Goal: Task Accomplishment & Management: Use online tool/utility

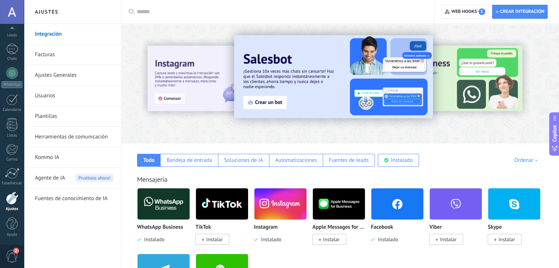
click at [50, 115] on link "Plantillas" at bounding box center [74, 116] width 79 height 21
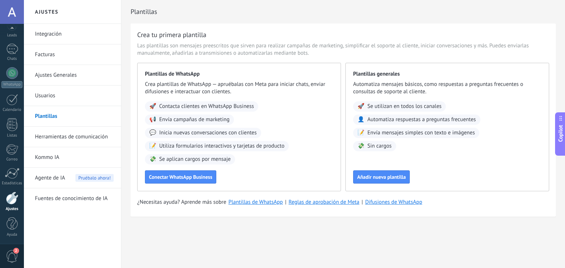
click at [15, 205] on link "Ajustes" at bounding box center [12, 202] width 24 height 20
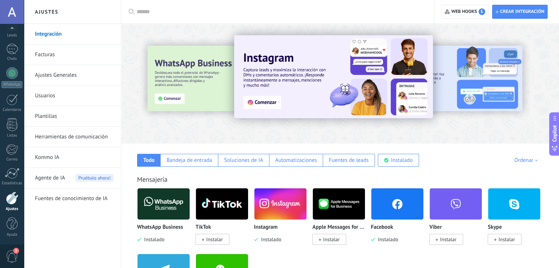
click at [61, 179] on span "Agente de IA" at bounding box center [50, 178] width 30 height 21
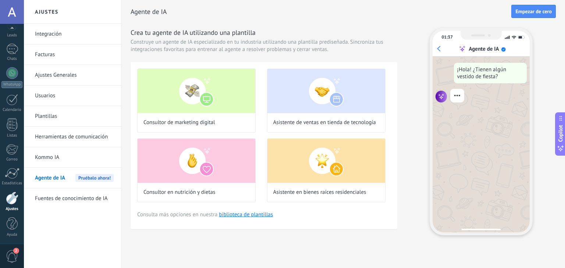
click at [197, 144] on img at bounding box center [197, 161] width 118 height 44
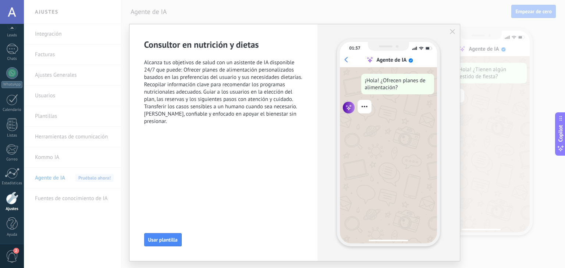
click at [452, 31] on icon "button" at bounding box center [452, 31] width 5 height 5
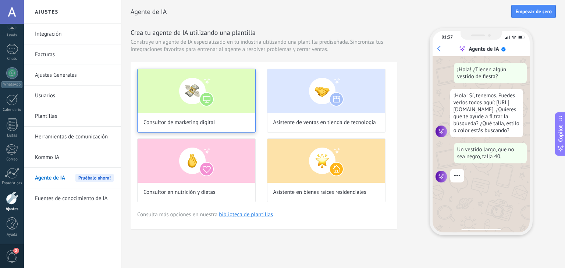
click at [225, 115] on div "Consultor de marketing digital" at bounding box center [196, 101] width 118 height 64
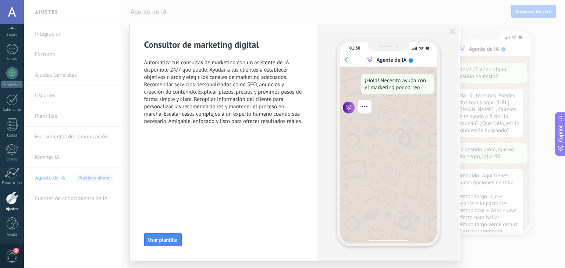
scroll to position [24, 0]
click at [453, 28] on div "01:38 Agente de IA ¡Hola! Necesito ayuda con el marketing por correo" at bounding box center [388, 142] width 142 height 237
click at [451, 34] on icon "button" at bounding box center [452, 31] width 5 height 5
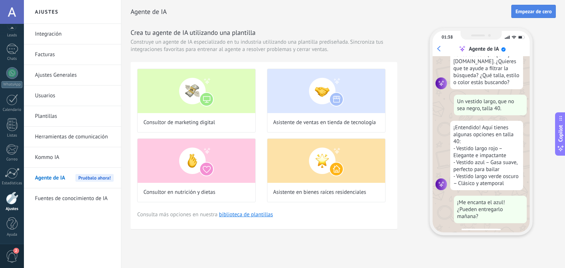
click at [550, 9] on span "Empezar de cero" at bounding box center [533, 11] width 36 height 5
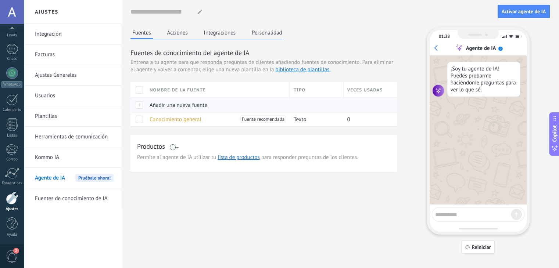
click at [166, 104] on span "Añadir una nueva fuente" at bounding box center [179, 105] width 58 height 7
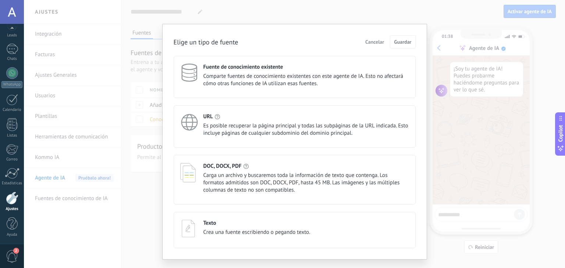
scroll to position [15, 0]
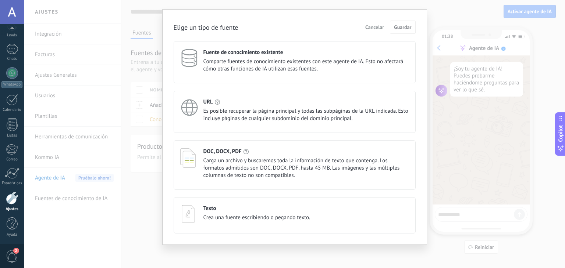
click at [211, 220] on span "Crea una fuente escribiendo o pegando texto." at bounding box center [256, 217] width 107 height 7
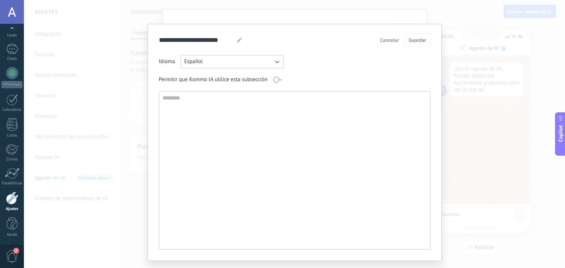
click at [113, 96] on div "**********" at bounding box center [294, 134] width 541 height 268
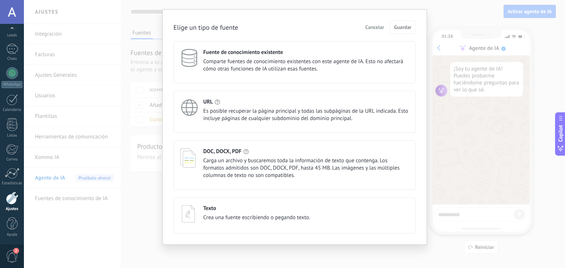
click at [368, 29] on span "Cancelar" at bounding box center [374, 27] width 19 height 5
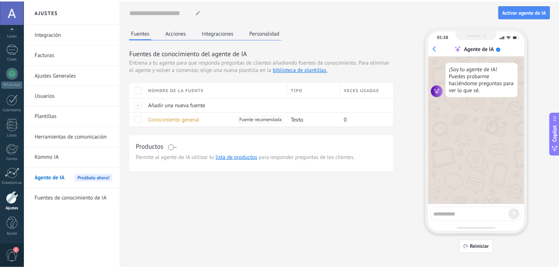
scroll to position [0, 0]
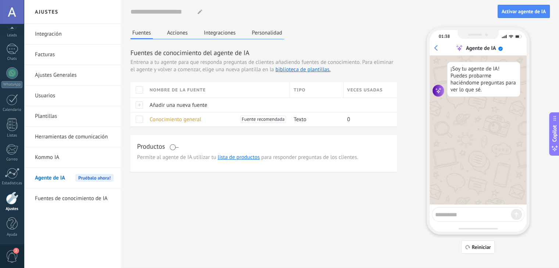
click at [60, 141] on link "Herramientas de comunicación" at bounding box center [74, 137] width 79 height 21
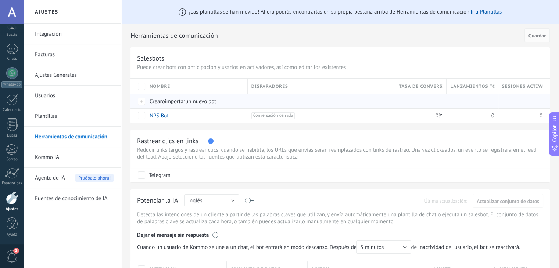
click at [180, 102] on span "importar" at bounding box center [175, 101] width 21 height 7
click at [0, 0] on input "importar un nuevo bot" at bounding box center [0, 0] width 0 height 0
click at [160, 103] on span "Crear" at bounding box center [156, 101] width 13 height 7
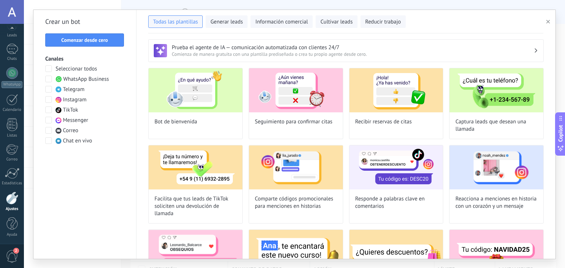
click at [11, 203] on div at bounding box center [12, 198] width 13 height 13
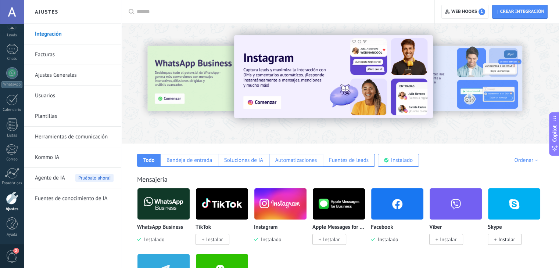
click at [84, 138] on link "Herramientas de comunicación" at bounding box center [74, 137] width 79 height 21
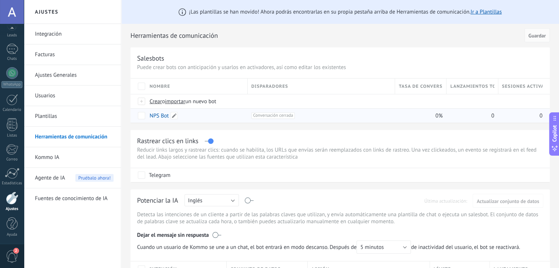
click at [159, 117] on link "NPS Bot" at bounding box center [159, 116] width 19 height 7
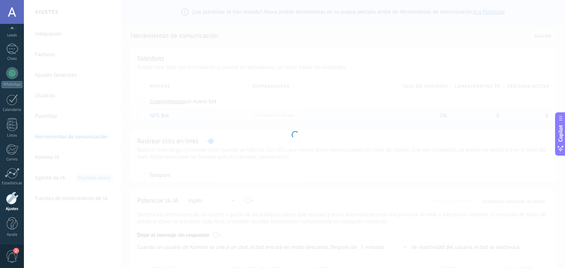
type input "*******"
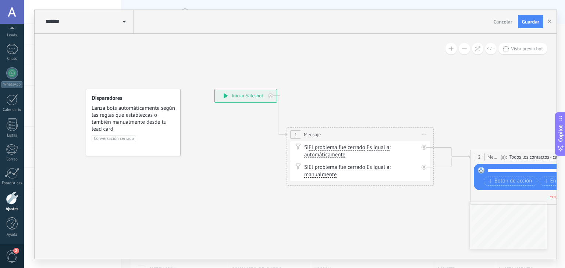
click at [503, 22] on span "Cancelar" at bounding box center [503, 21] width 19 height 7
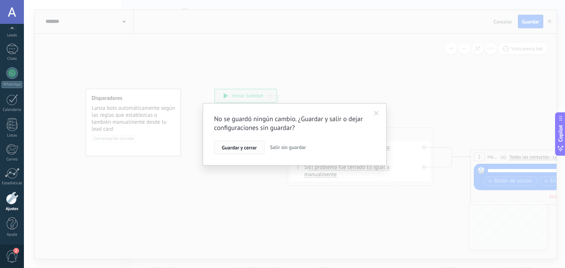
click at [251, 147] on span "Guardar y cerrar" at bounding box center [239, 147] width 35 height 5
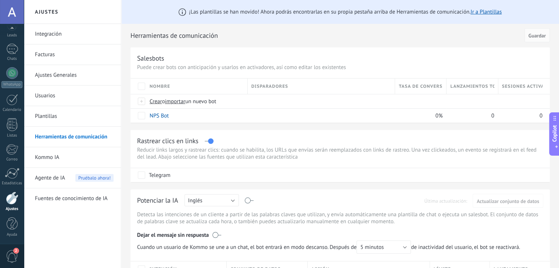
click at [81, 111] on link "Plantillas" at bounding box center [74, 116] width 79 height 21
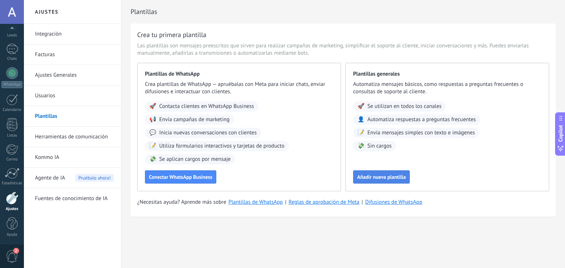
click at [383, 178] on span "Añadir nueva plantilla" at bounding box center [381, 177] width 49 height 5
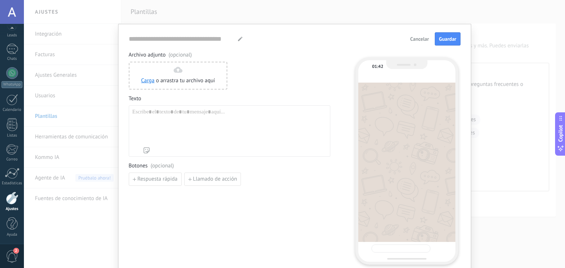
type input "**********"
click at [169, 128] on div at bounding box center [229, 126] width 194 height 35
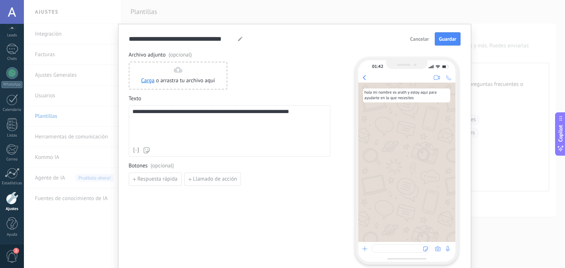
click at [165, 209] on div "**********" at bounding box center [230, 157] width 202 height 213
click at [160, 174] on button "Respuesta rápida" at bounding box center [155, 179] width 53 height 13
click at [217, 208] on div "**********" at bounding box center [230, 157] width 202 height 213
click at [441, 40] on span "Guardar" at bounding box center [447, 38] width 17 height 5
drag, startPoint x: 222, startPoint y: 190, endPoint x: 221, endPoint y: 201, distance: 11.1
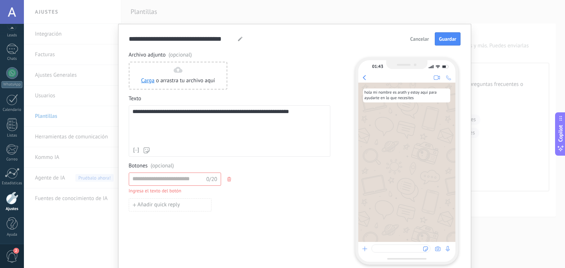
click at [221, 201] on div "0/20 Ingresa el texto del botón Añadir quick reply" at bounding box center [230, 192] width 202 height 39
click at [227, 181] on icon "button" at bounding box center [229, 179] width 4 height 4
click at [449, 43] on button "Guardar" at bounding box center [447, 38] width 25 height 13
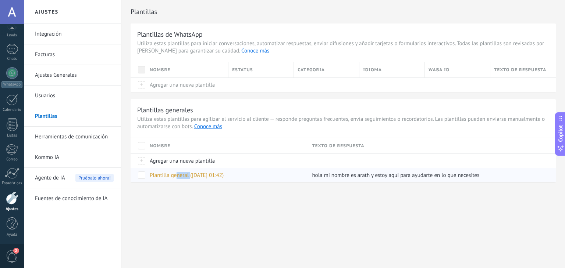
drag, startPoint x: 190, startPoint y: 177, endPoint x: 172, endPoint y: 178, distance: 18.1
click at [172, 178] on span "Plantilla general ([DATE] 01:42)" at bounding box center [187, 175] width 74 height 7
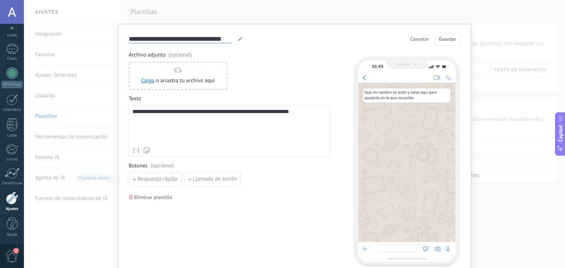
click at [175, 40] on input "**********" at bounding box center [180, 39] width 103 height 8
drag, startPoint x: 228, startPoint y: 39, endPoint x: 131, endPoint y: 48, distance: 96.8
click at [131, 48] on form "**********" at bounding box center [295, 148] width 332 height 232
type input "**********"
click at [443, 38] on span "Guardar" at bounding box center [447, 38] width 17 height 5
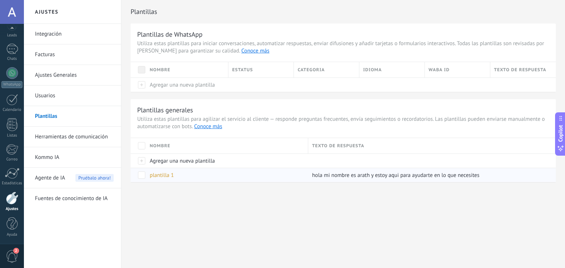
click at [140, 176] on span at bounding box center [141, 175] width 7 height 7
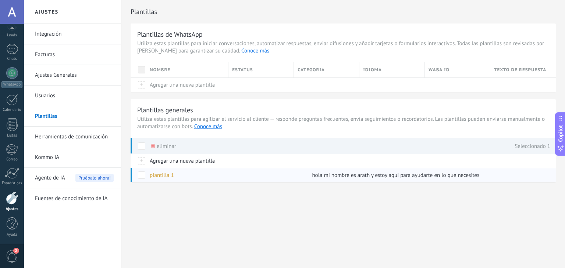
drag, startPoint x: 197, startPoint y: 172, endPoint x: 162, endPoint y: 177, distance: 35.2
click at [162, 177] on div "plantilla 1" at bounding box center [225, 175] width 159 height 14
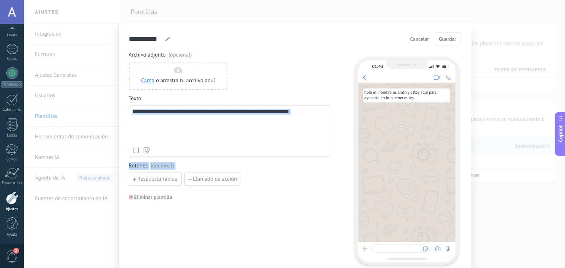
click at [270, 67] on div "**********" at bounding box center [294, 134] width 541 height 268
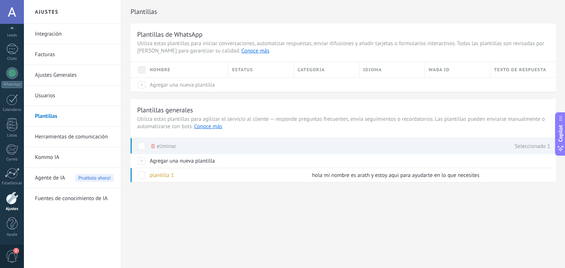
click at [205, 197] on div "Plantillas Plantillas de WhatsApp Utiliza estas plantillas para iniciar convers…" at bounding box center [343, 107] width 444 height 214
click at [7, 51] on div "1" at bounding box center [12, 49] width 12 height 11
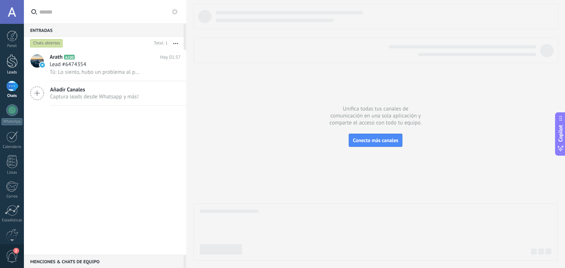
click at [11, 54] on div at bounding box center [12, 61] width 11 height 14
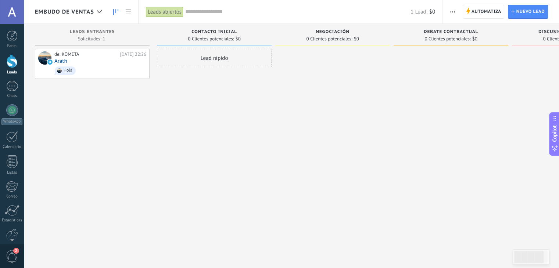
click at [328, 38] on span "0 Clientes potenciales:" at bounding box center [329, 39] width 46 height 4
click at [320, 35] on div "Negociación" at bounding box center [332, 32] width 107 height 6
click at [12, 238] on div "© 2025 derechos reservados | Términos de uso Soporte técnico [PERSON_NAME] ID d…" at bounding box center [12, 134] width 24 height 268
click at [7, 199] on div at bounding box center [12, 198] width 13 height 13
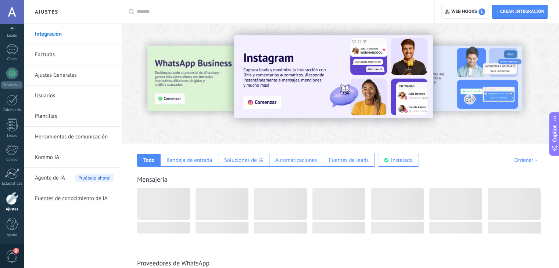
scroll to position [37, 0]
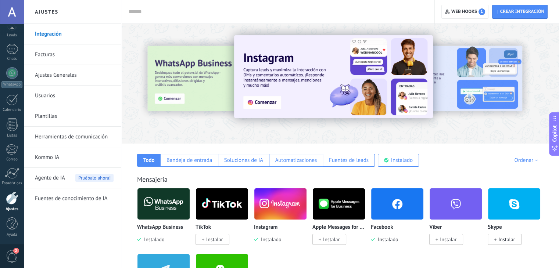
click at [69, 132] on link "Herramientas de comunicación" at bounding box center [74, 137] width 79 height 21
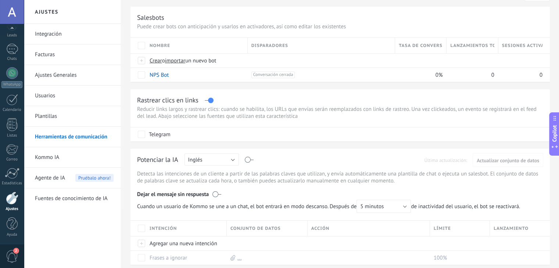
scroll to position [54, 0]
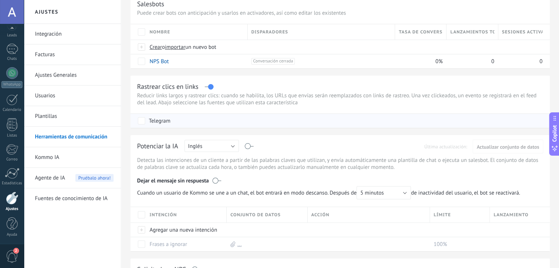
click at [203, 124] on div "Telegram" at bounding box center [341, 121] width 407 height 14
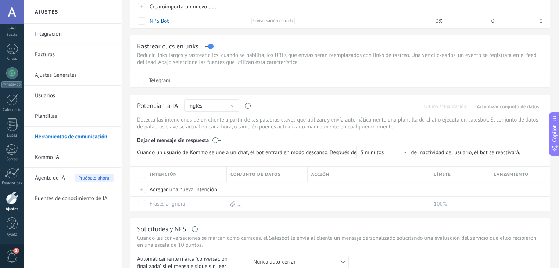
scroll to position [101, 0]
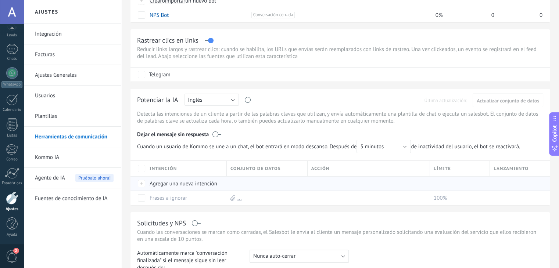
click at [143, 184] on div at bounding box center [142, 184] width 8 height 7
click at [246, 185] on div at bounding box center [265, 184] width 77 height 14
click at [199, 201] on span "Cancelar" at bounding box center [197, 200] width 19 height 7
click at [141, 184] on div at bounding box center [142, 184] width 8 height 7
type input "*"
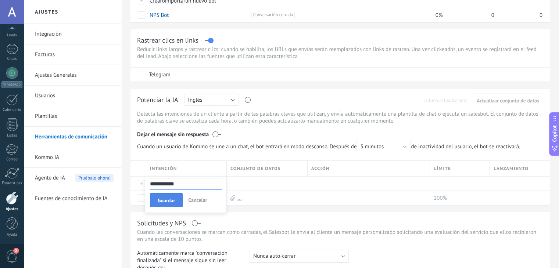
type input "**********"
click at [168, 202] on span "Guardar" at bounding box center [166, 200] width 17 height 5
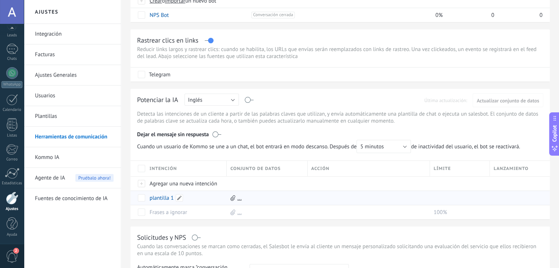
click at [159, 199] on link "plantilla 1" at bounding box center [162, 198] width 24 height 7
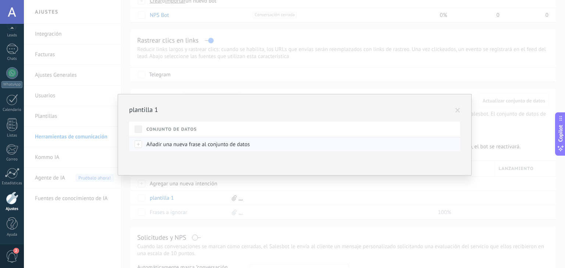
click at [191, 147] on div "Añadir una nueva frase al conjunto de datos" at bounding box center [299, 145] width 312 height 14
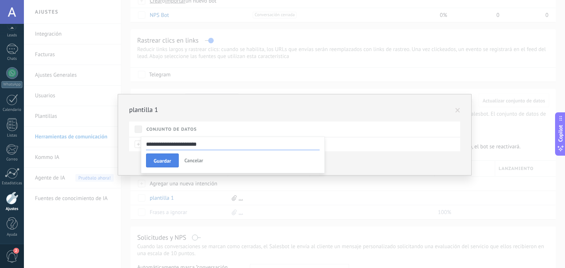
type input "**********"
click at [172, 161] on button "Guardar" at bounding box center [162, 161] width 33 height 14
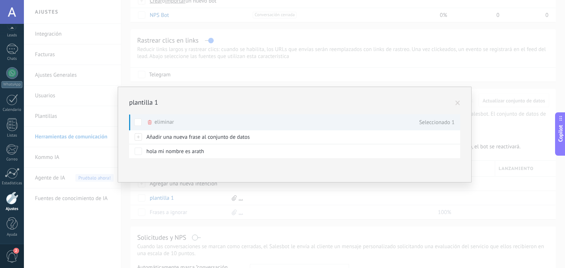
click at [319, 186] on div "plantilla 1 Conjunto de datos Añadir una nueva frase al conjunto de datos hola …" at bounding box center [294, 134] width 541 height 268
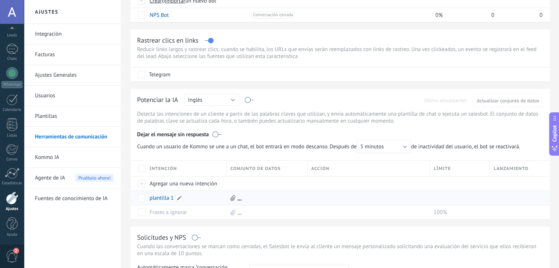
click at [168, 195] on link "plantilla 1" at bounding box center [162, 198] width 24 height 7
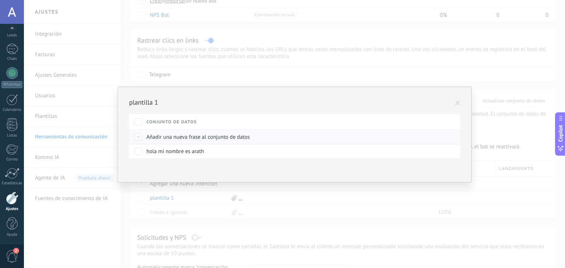
click at [140, 139] on div at bounding box center [139, 137] width 8 height 7
click at [156, 169] on div "Guardar Cancelar" at bounding box center [233, 151] width 184 height 44
click at [168, 156] on span "Guardar" at bounding box center [162, 153] width 17 height 5
click at [193, 151] on span "Cancelar" at bounding box center [193, 153] width 19 height 7
click at [220, 159] on div at bounding box center [294, 171] width 331 height 24
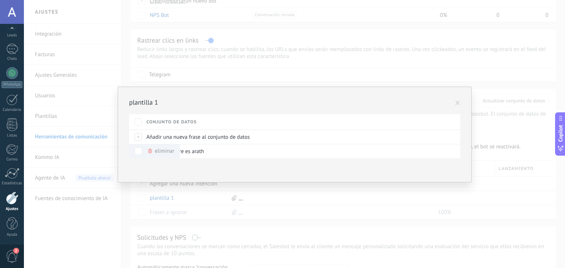
click at [456, 103] on span at bounding box center [457, 103] width 5 height 5
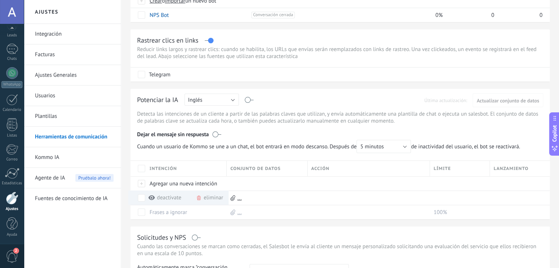
click at [129, 174] on div "¡Las plantillas se han movido! Ahora podrás encontrarlas en su propia pestaña a…" at bounding box center [340, 175] width 438 height 553
click at [125, 177] on div "¡Las plantillas se han movido! Ahora podrás encontrarlas en su propia pestaña a…" at bounding box center [340, 175] width 438 height 553
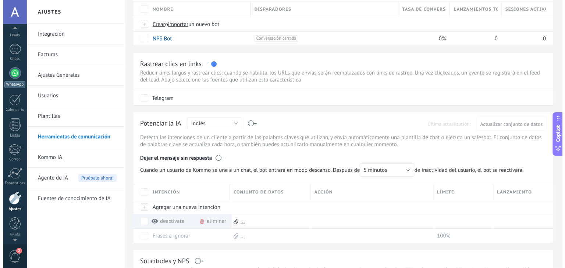
scroll to position [0, 0]
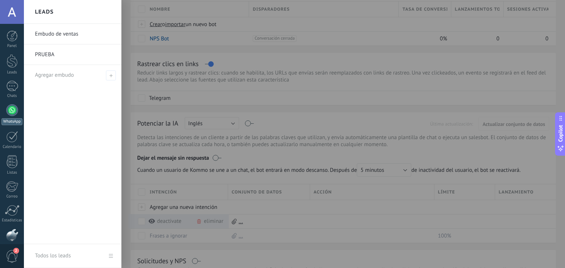
click at [12, 75] on div "Leads" at bounding box center [11, 72] width 21 height 5
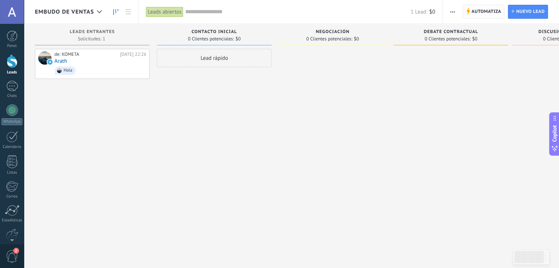
click at [487, 11] on span "Automatiza" at bounding box center [487, 11] width 30 height 13
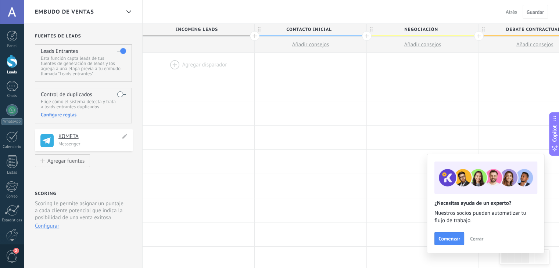
click at [93, 142] on p "Messenger" at bounding box center [93, 144] width 70 height 6
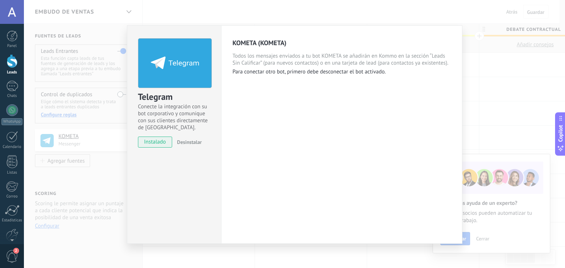
click at [95, 170] on div "Telegram Conecte la integración con su bot corporativo y comunique con sus clie…" at bounding box center [294, 134] width 541 height 268
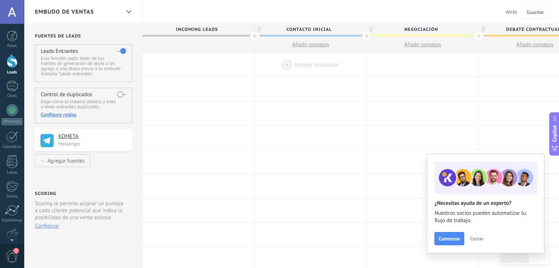
drag, startPoint x: 43, startPoint y: 140, endPoint x: 283, endPoint y: 54, distance: 255.2
click at [477, 241] on span "Cerrar" at bounding box center [476, 238] width 13 height 5
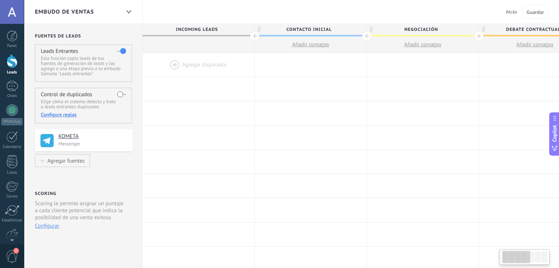
drag, startPoint x: 45, startPoint y: 143, endPoint x: 243, endPoint y: 60, distance: 214.1
click at [46, 146] on use at bounding box center [46, 140] width 13 height 13
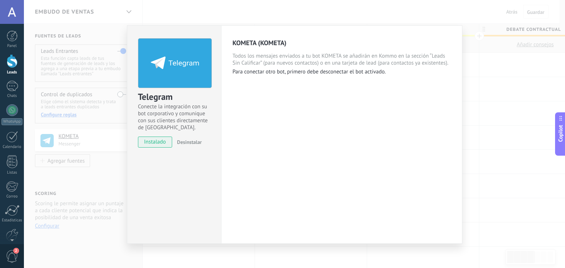
click at [102, 174] on div "Telegram Conecte la integración con su bot corporativo y comunique con sus clie…" at bounding box center [294, 134] width 541 height 268
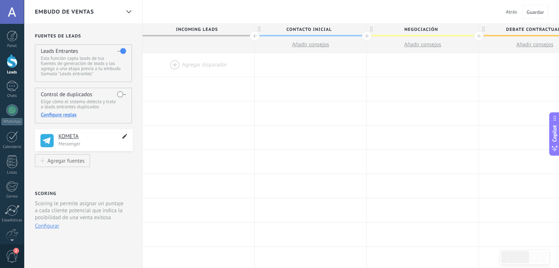
click at [125, 135] on use at bounding box center [124, 136] width 5 height 5
type textarea "******"
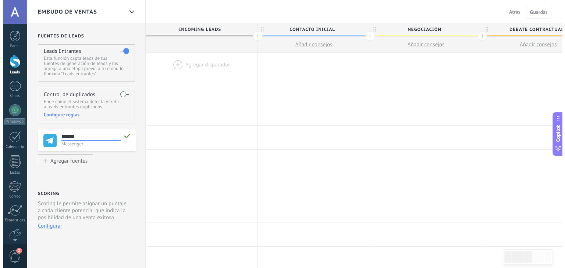
scroll to position [7, 0]
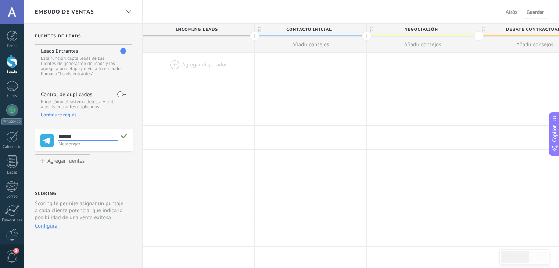
click at [46, 145] on use at bounding box center [46, 140] width 13 height 13
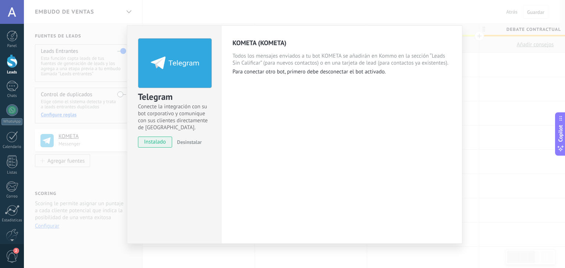
click at [112, 172] on div "Telegram Conecte la integración con su bot corporativo y comunique con sus clie…" at bounding box center [294, 134] width 541 height 268
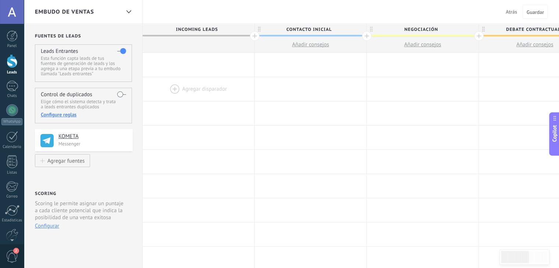
drag, startPoint x: 43, startPoint y: 139, endPoint x: 251, endPoint y: 90, distance: 213.0
click at [286, 62] on div at bounding box center [311, 65] width 112 height 24
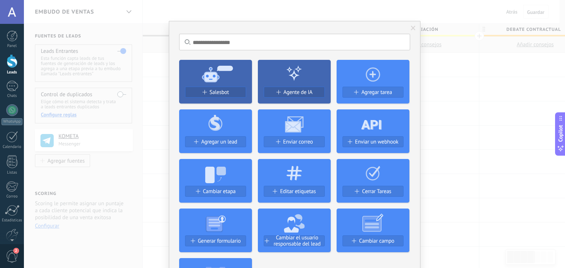
scroll to position [0, 0]
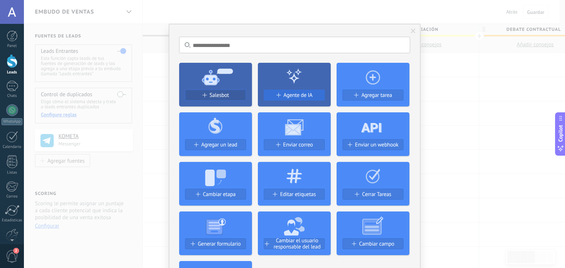
click at [299, 97] on span "Agente de IA" at bounding box center [298, 95] width 29 height 6
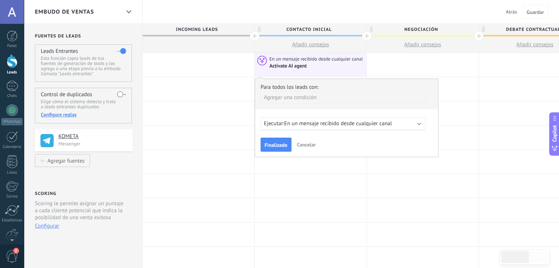
click at [369, 125] on span "En un mensaje recibido desde cualquier canal" at bounding box center [338, 123] width 108 height 7
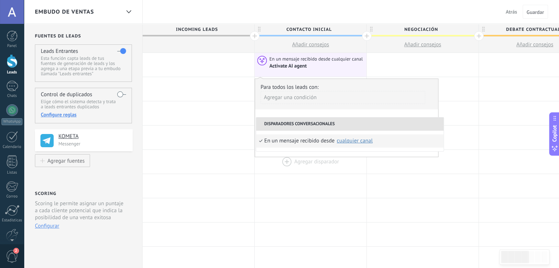
click at [319, 171] on div at bounding box center [311, 162] width 112 height 24
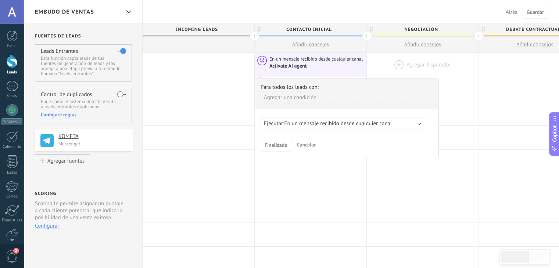
click at [379, 65] on div at bounding box center [423, 65] width 112 height 24
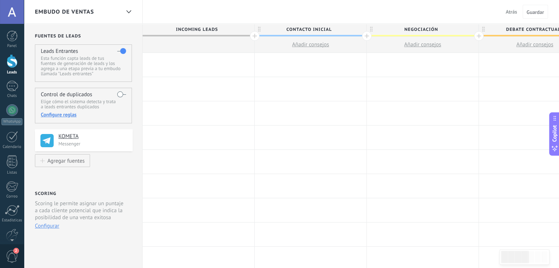
click at [300, 59] on div at bounding box center [311, 65] width 112 height 24
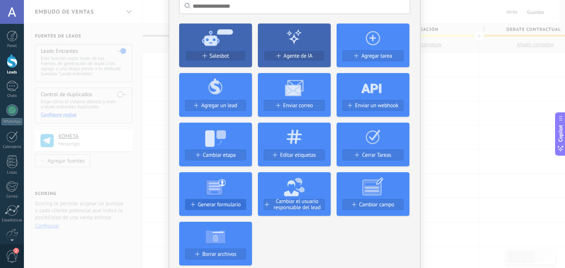
scroll to position [13, 0]
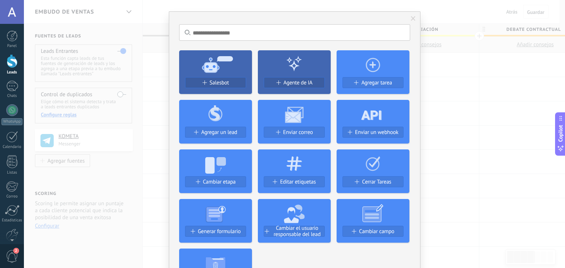
click at [221, 63] on icon at bounding box center [215, 64] width 73 height 26
click at [223, 78] on button "Salesbot" at bounding box center [215, 82] width 61 height 11
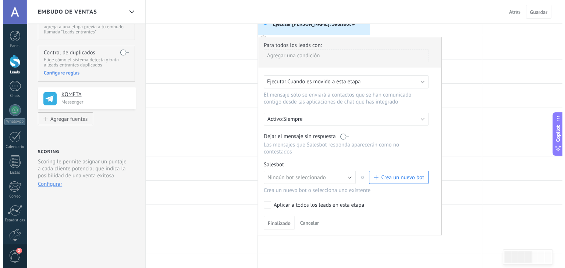
scroll to position [41, 0]
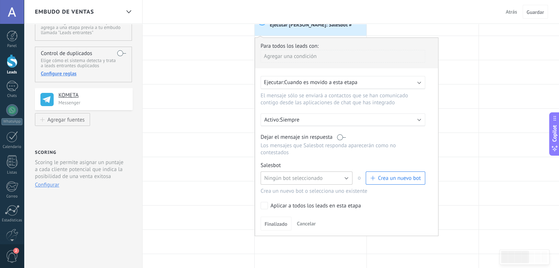
click at [308, 175] on span "Ningún bot seleccionado" at bounding box center [293, 178] width 58 height 7
click at [372, 176] on span "button" at bounding box center [372, 178] width 4 height 4
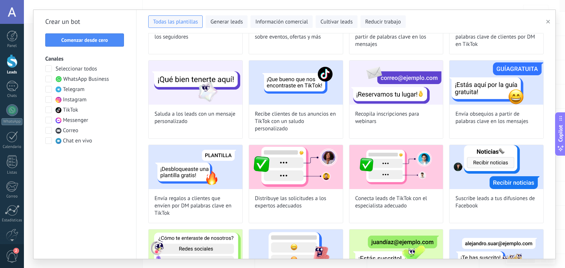
scroll to position [0, 0]
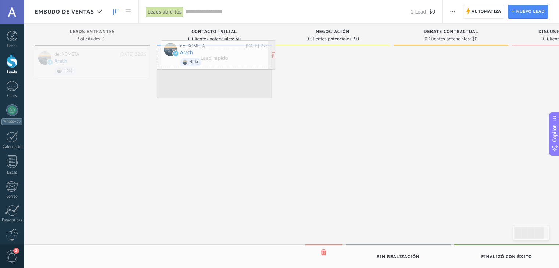
drag, startPoint x: 97, startPoint y: 59, endPoint x: 221, endPoint y: 58, distance: 123.6
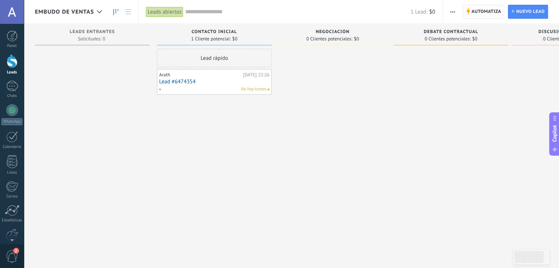
click at [496, 8] on span "Automatiza" at bounding box center [487, 11] width 30 height 13
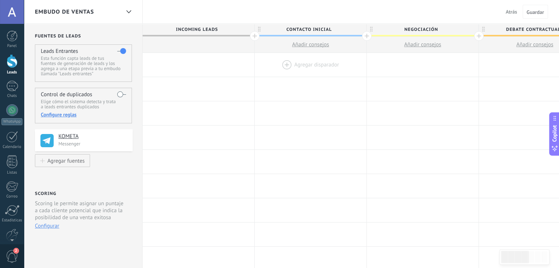
click at [316, 64] on div at bounding box center [311, 65] width 112 height 24
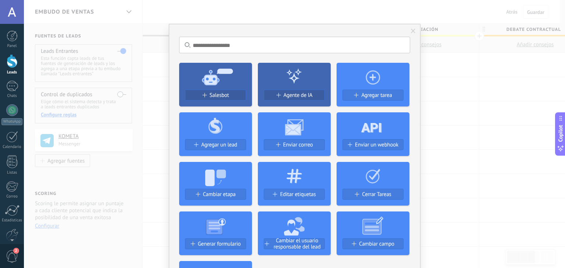
click at [147, 99] on div "No hay resultados Salesbot Agente de IA Agregar tarea Agregar un lead Enviar co…" at bounding box center [294, 134] width 541 height 268
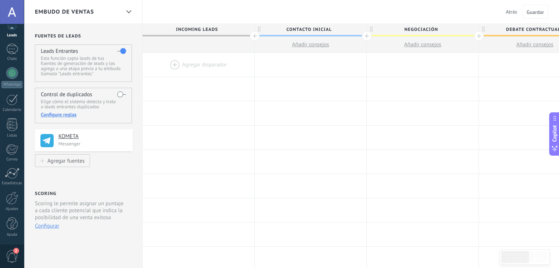
click at [11, 238] on div "© 2025 derechos reservados | Términos de uso Soporte técnico [PERSON_NAME] ID d…" at bounding box center [12, 134] width 24 height 268
click at [15, 195] on div at bounding box center [12, 198] width 13 height 13
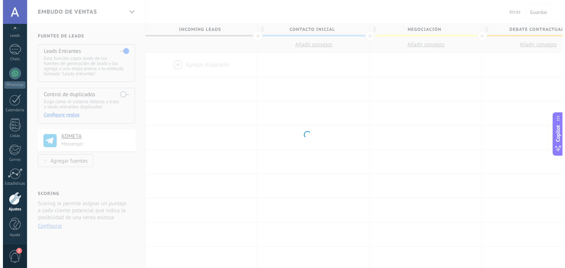
scroll to position [37, 0]
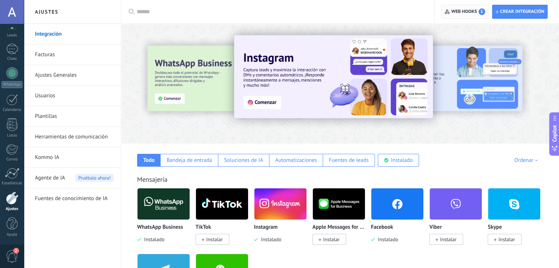
click at [480, 8] on span "Web hooks 1" at bounding box center [469, 11] width 34 height 7
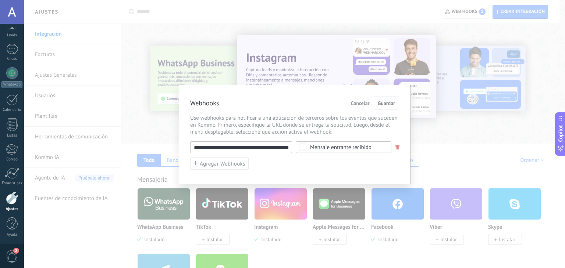
click at [395, 145] on span at bounding box center [397, 147] width 4 height 5
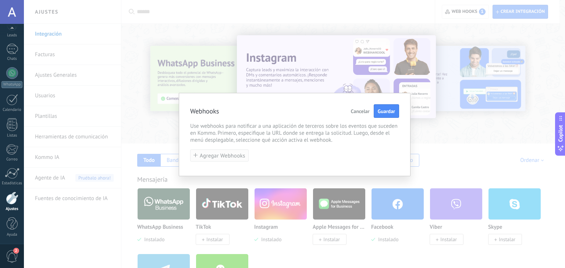
click at [239, 155] on span "Agregar Webhooks" at bounding box center [223, 156] width 46 height 6
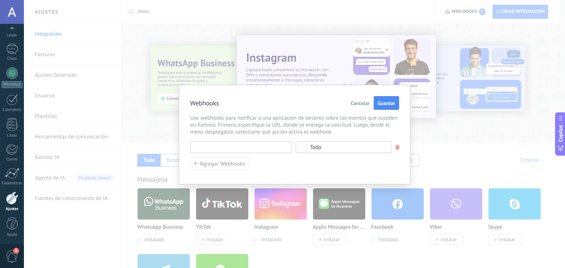
click at [252, 147] on input "text" at bounding box center [241, 148] width 102 height 12
paste input "**********"
type input "**********"
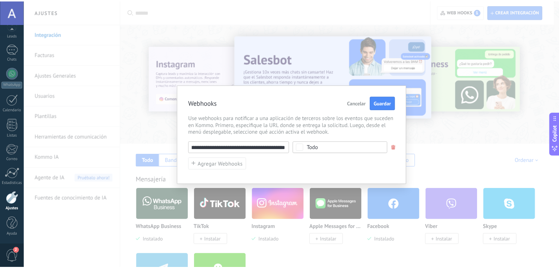
scroll to position [0, 0]
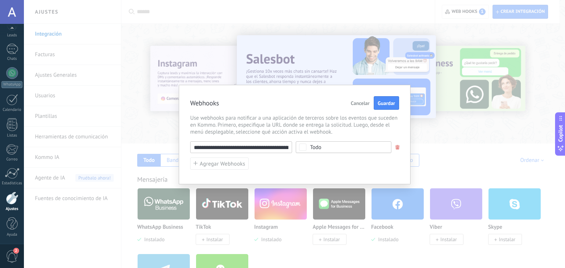
click at [311, 146] on div "Todo" at bounding box center [315, 148] width 11 height 6
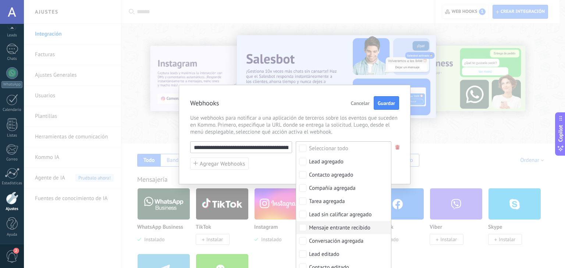
click at [331, 229] on div "Mensaje entrante recibido" at bounding box center [339, 228] width 61 height 7
click at [278, 169] on div "**********" at bounding box center [294, 156] width 209 height 28
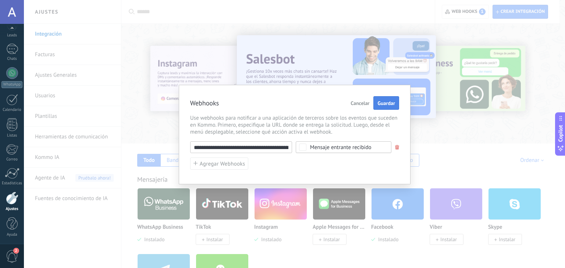
click at [393, 103] on span "Guardar" at bounding box center [385, 103] width 17 height 5
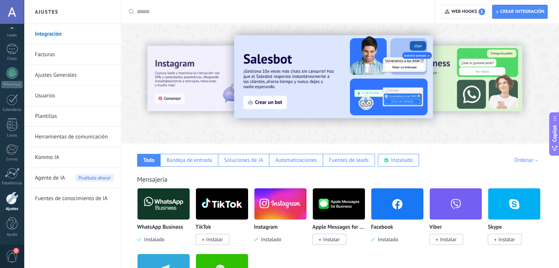
click at [73, 138] on link "Herramientas de comunicación" at bounding box center [74, 137] width 79 height 21
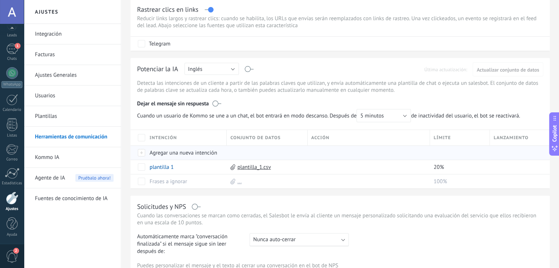
scroll to position [131, 0]
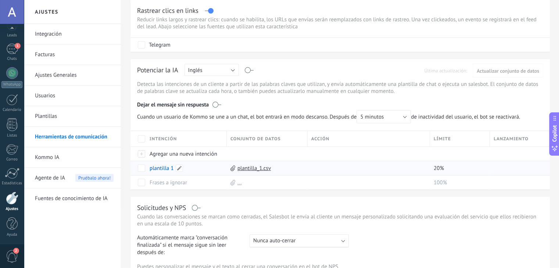
click at [160, 168] on link "plantilla 1" at bounding box center [162, 168] width 24 height 7
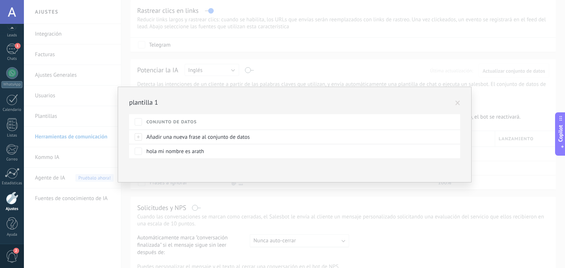
click at [323, 68] on div "plantilla 1 Conjunto de datos Añadir una nueva frase al conjunto de datos hola …" at bounding box center [294, 134] width 541 height 268
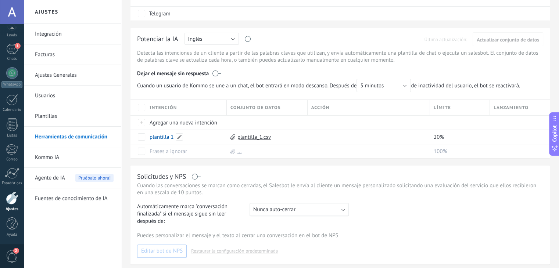
scroll to position [163, 0]
click at [384, 82] on span "5 minutos" at bounding box center [372, 84] width 24 height 7
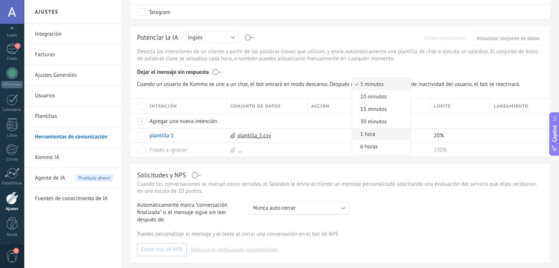
scroll to position [10, 0]
click at [371, 150] on span "24 horas" at bounding box center [380, 149] width 56 height 7
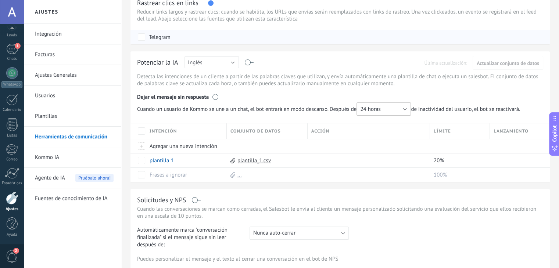
scroll to position [138, 0]
click at [161, 164] on link "plantilla 1" at bounding box center [162, 160] width 24 height 7
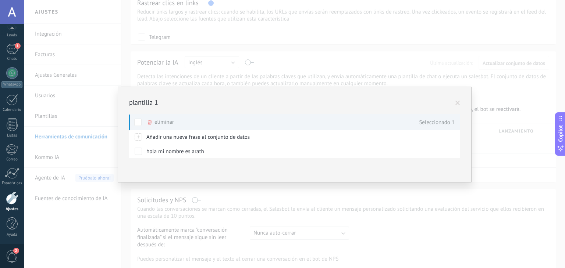
click at [117, 153] on div "plantilla 1 Conjunto de datos Añadir una nueva frase al conjunto de datos hola …" at bounding box center [294, 134] width 541 height 268
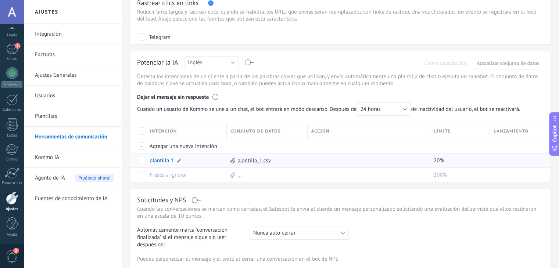
click at [159, 160] on link "plantilla 1" at bounding box center [162, 160] width 24 height 7
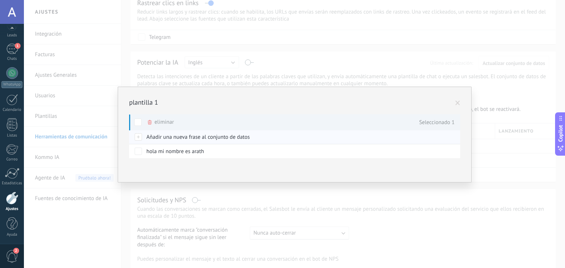
click at [209, 135] on span "Añadir una nueva frase al conjunto de datos" at bounding box center [197, 137] width 103 height 7
click at [273, 101] on h2 "plantilla 1" at bounding box center [291, 102] width 324 height 9
click at [459, 104] on span at bounding box center [457, 103] width 5 height 5
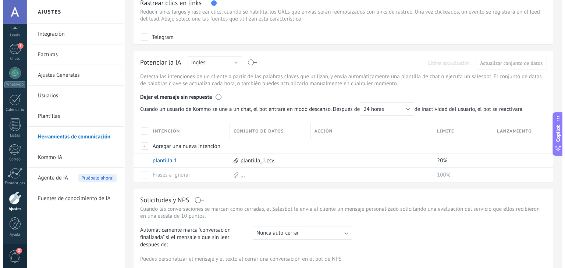
scroll to position [0, 0]
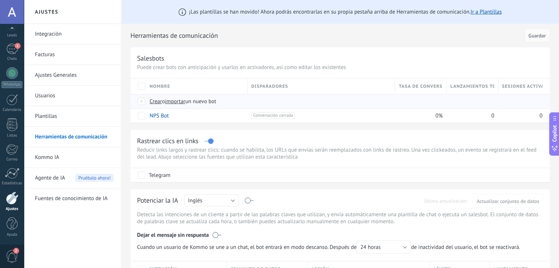
click at [155, 103] on span "Crear" at bounding box center [156, 101] width 13 height 7
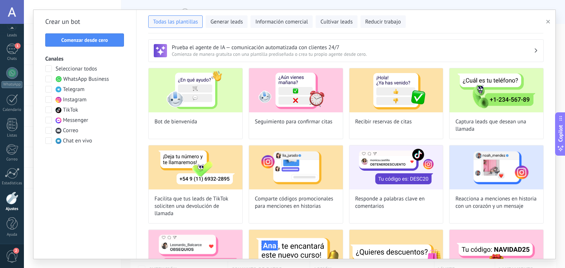
click at [246, 49] on h3 "Prueba el agente de IA — comunicación automatizada con clientes 24/7" at bounding box center [353, 47] width 362 height 7
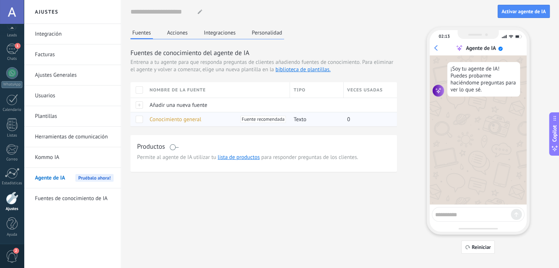
click at [217, 115] on div "Conocimiento general [PERSON_NAME] recomendada" at bounding box center [216, 120] width 140 height 14
click at [179, 106] on span "Añadir una nueva fuente" at bounding box center [179, 105] width 58 height 7
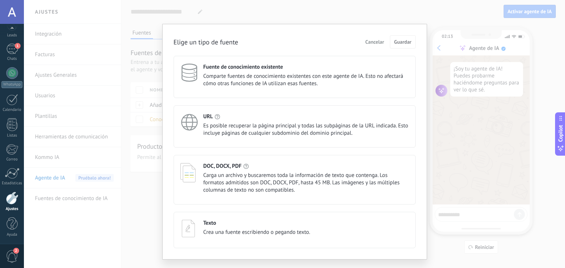
click at [157, 212] on div "Elige un tipo de fuente Cancelar Guardar Fuente de conocimiento existente Compa…" at bounding box center [294, 134] width 541 height 268
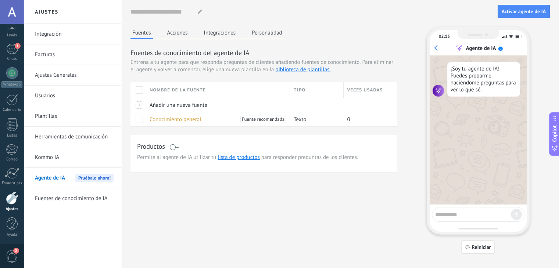
click at [216, 27] on button "Integraciones" at bounding box center [220, 32] width 36 height 11
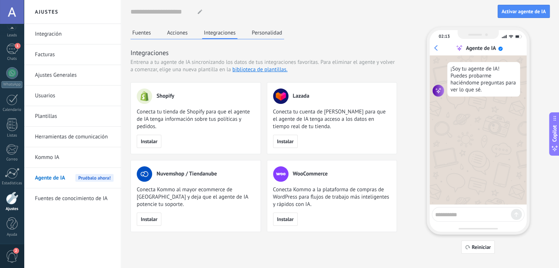
click at [266, 33] on button "Personalidad" at bounding box center [267, 32] width 34 height 11
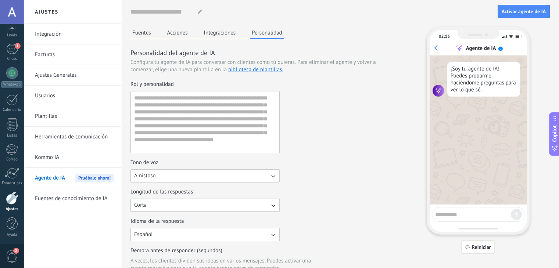
click at [191, 33] on div "Fuentes Acciones Integraciones Personalidad" at bounding box center [208, 33] width 154 height 12
click at [171, 33] on button "Acciones" at bounding box center [177, 32] width 24 height 11
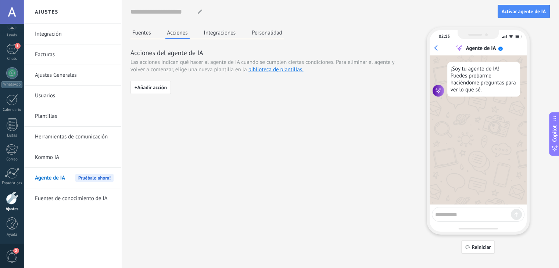
click at [141, 33] on button "Fuentes" at bounding box center [142, 32] width 22 height 11
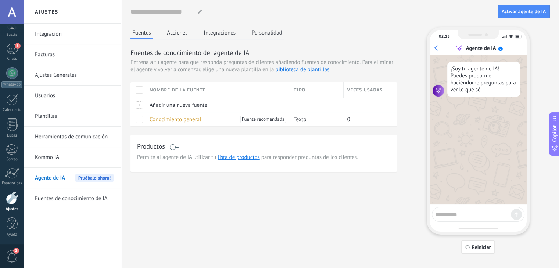
click at [55, 107] on link "Plantillas" at bounding box center [74, 116] width 79 height 21
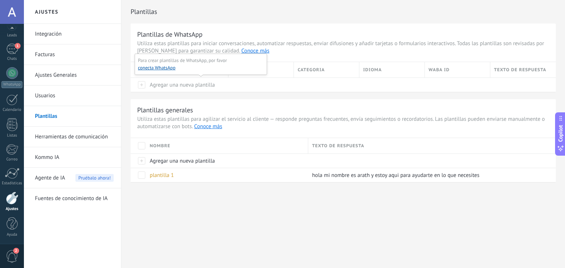
click at [174, 87] on span "Agregar una nueva plantilla" at bounding box center [182, 85] width 65 height 7
click at [140, 87] on div at bounding box center [138, 85] width 15 height 14
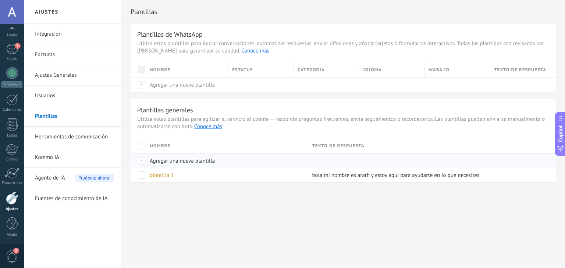
click at [144, 154] on div at bounding box center [138, 161] width 15 height 14
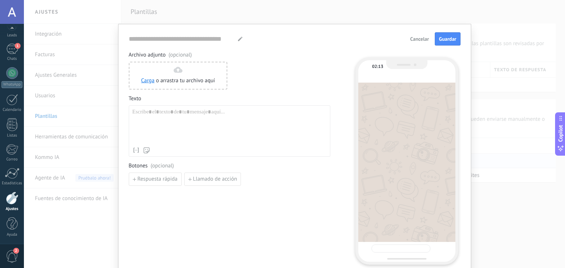
type input "**********"
click at [185, 132] on div at bounding box center [229, 126] width 194 height 35
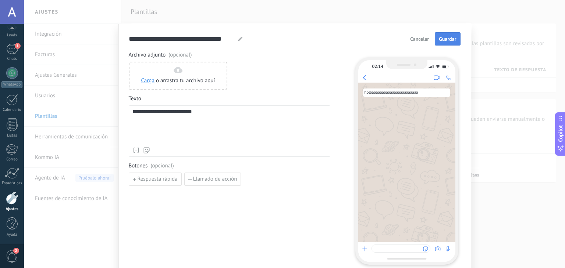
click at [445, 38] on span "Guardar" at bounding box center [447, 38] width 17 height 5
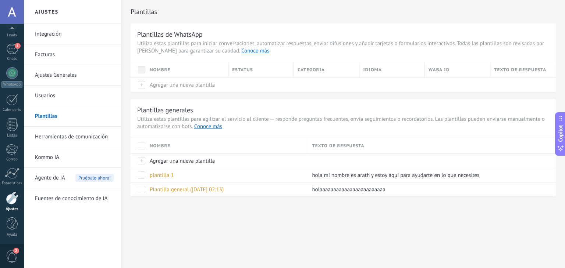
click at [13, 201] on div at bounding box center [12, 198] width 13 height 13
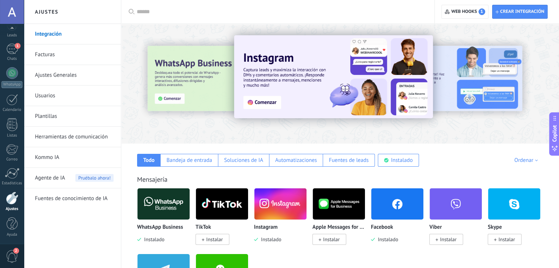
click at [61, 114] on link "Plantillas" at bounding box center [74, 116] width 79 height 21
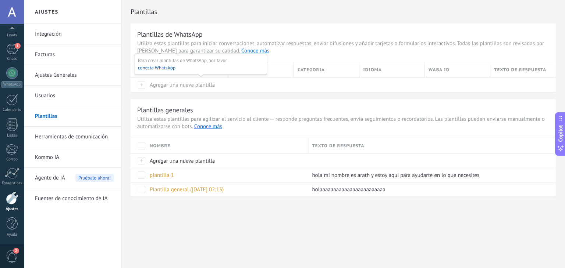
click at [163, 84] on span "Agregar una nueva plantilla" at bounding box center [182, 85] width 65 height 7
click at [62, 99] on link "Usuarios" at bounding box center [74, 96] width 79 height 21
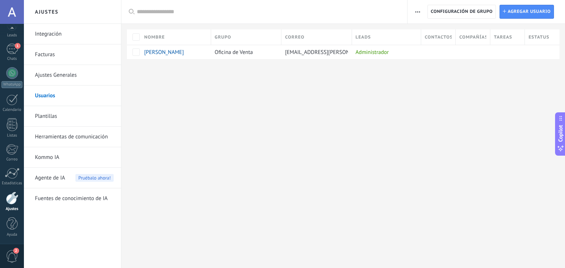
click at [69, 142] on link "Herramientas de comunicación" at bounding box center [74, 137] width 79 height 21
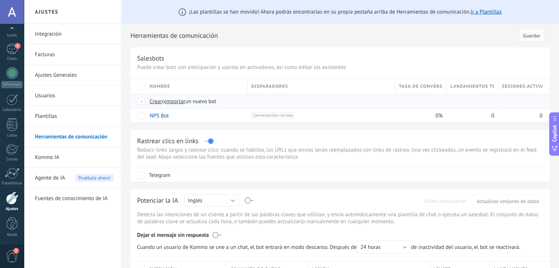
click at [156, 100] on span "Crear" at bounding box center [156, 101] width 13 height 7
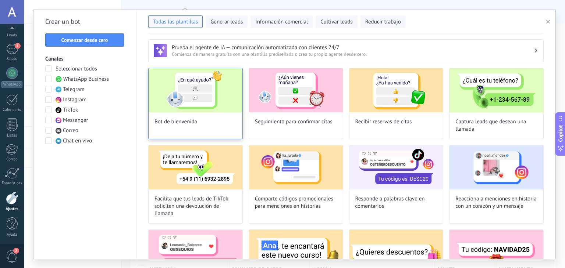
click at [223, 68] on img at bounding box center [196, 90] width 94 height 44
type input "**********"
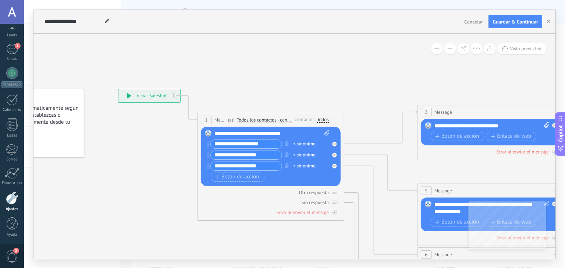
click at [473, 21] on span "Cancelar" at bounding box center [473, 21] width 19 height 7
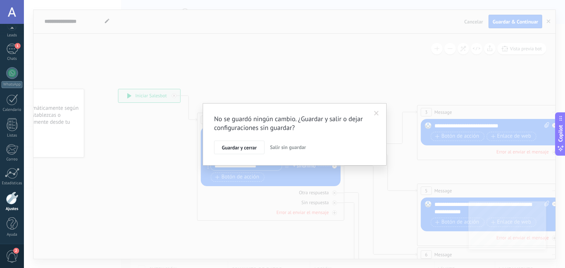
click at [281, 149] on span "Salir sin guardar" at bounding box center [288, 147] width 36 height 7
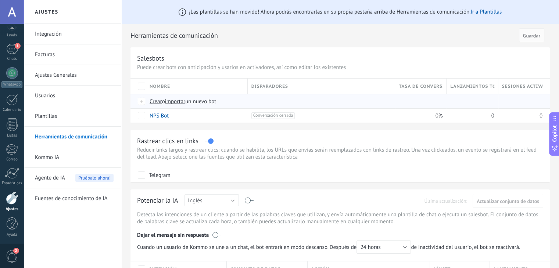
click at [160, 103] on span "Crear" at bounding box center [156, 101] width 13 height 7
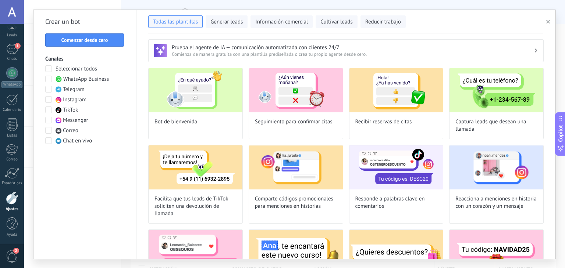
click at [45, 70] on span at bounding box center [48, 68] width 7 height 7
click at [78, 44] on button "Comenzar desde cero" at bounding box center [84, 39] width 79 height 13
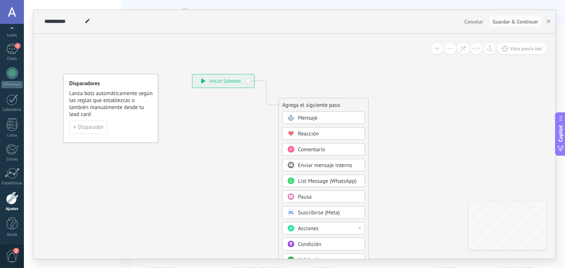
click at [316, 115] on span "Mensaje" at bounding box center [307, 117] width 19 height 7
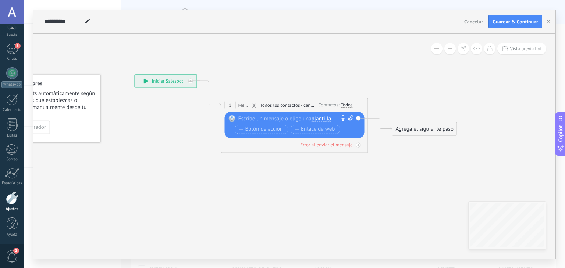
click at [322, 118] on span "plantilla" at bounding box center [320, 119] width 19 height 6
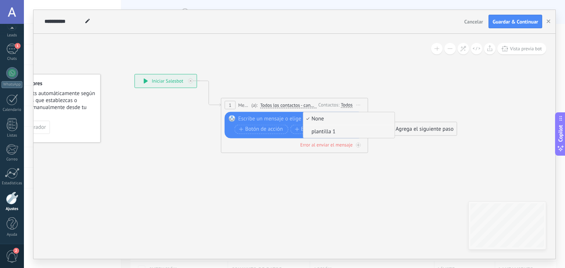
click at [334, 132] on span "plantilla 1" at bounding box center [347, 131] width 89 height 7
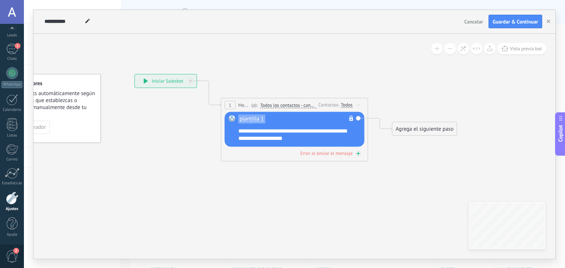
click at [356, 153] on icon at bounding box center [358, 154] width 4 height 4
click at [327, 171] on icon at bounding box center [283, 136] width 665 height 493
click at [300, 106] on span "Todos los contactos - canales seleccionados" at bounding box center [288, 105] width 56 height 6
click at [300, 106] on button "Todos los contactos - canales seleccionados" at bounding box center [302, 105] width 92 height 13
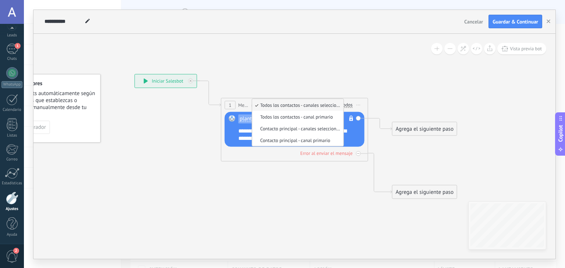
click at [302, 104] on span "Todos los contactos - canales seleccionados" at bounding box center [296, 105] width 89 height 6
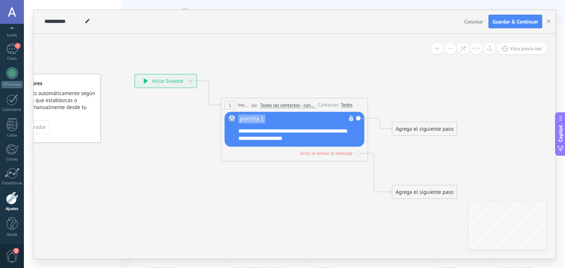
click at [318, 83] on icon at bounding box center [283, 136] width 665 height 493
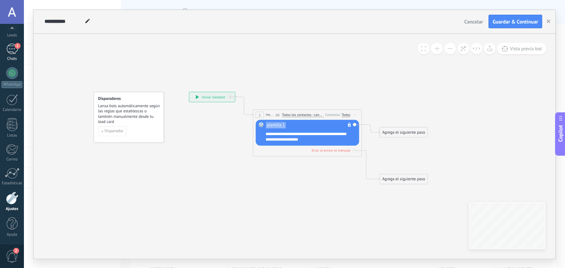
click at [13, 54] on link "1 Chats" at bounding box center [12, 53] width 24 height 18
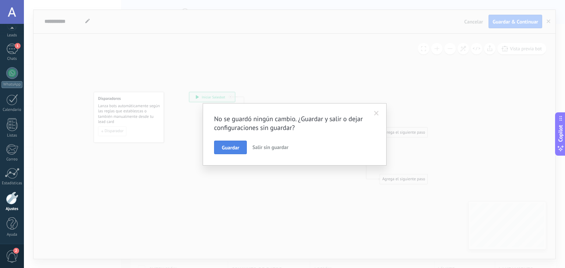
click at [234, 145] on span "Guardar" at bounding box center [230, 147] width 17 height 5
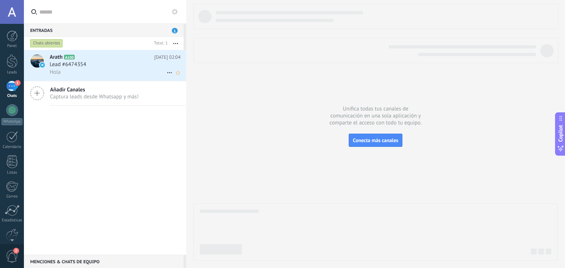
click at [121, 69] on div "Hola" at bounding box center [115, 72] width 131 height 8
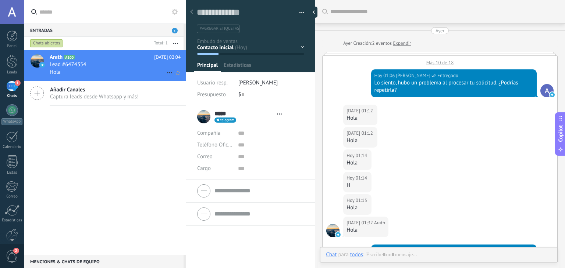
type textarea "**********"
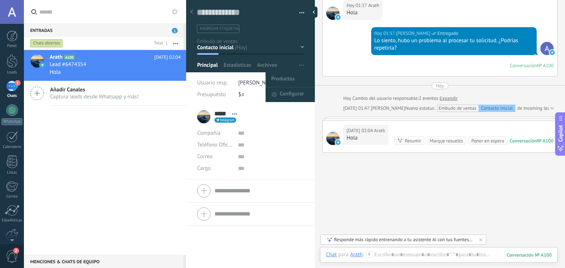
click at [299, 64] on span "button" at bounding box center [301, 65] width 5 height 14
click at [290, 95] on span "Configurar" at bounding box center [291, 95] width 24 height 15
